Goal: Check status: Check status

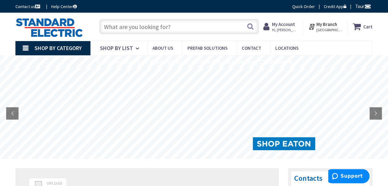
click at [290, 27] on strong "My Account" at bounding box center [283, 24] width 23 height 6
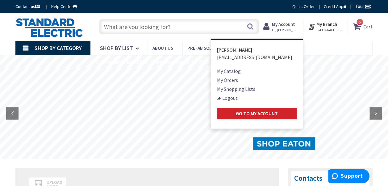
click at [326, 44] on nav "Shop By Category Conduit and Fittings Cable Tray & Accessories Cable Trays Cabl…" at bounding box center [193, 48] width 357 height 15
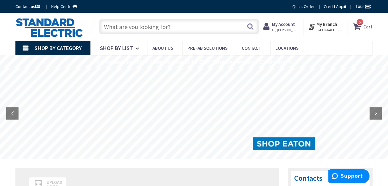
click at [297, 28] on span "Hi, [PERSON_NAME]" at bounding box center [285, 29] width 26 height 5
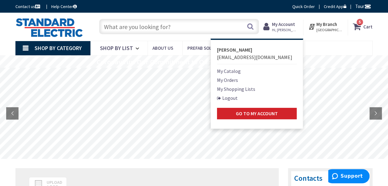
click at [233, 77] on link "My Orders" at bounding box center [227, 79] width 21 height 7
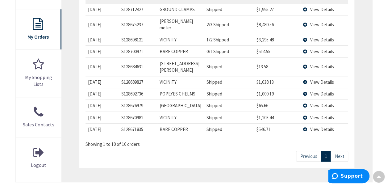
scroll to position [215, 0]
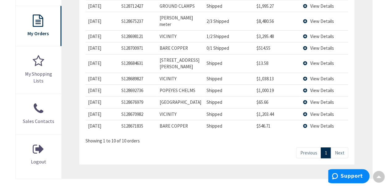
click at [328, 111] on span "View Details" at bounding box center [322, 114] width 24 height 6
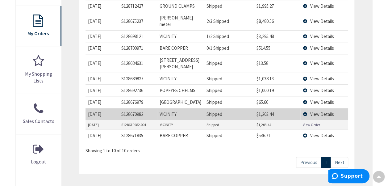
click at [317, 122] on link "View Order" at bounding box center [311, 124] width 17 height 5
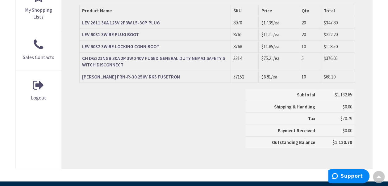
scroll to position [278, 0]
